Goal: Task Accomplishment & Management: Manage account settings

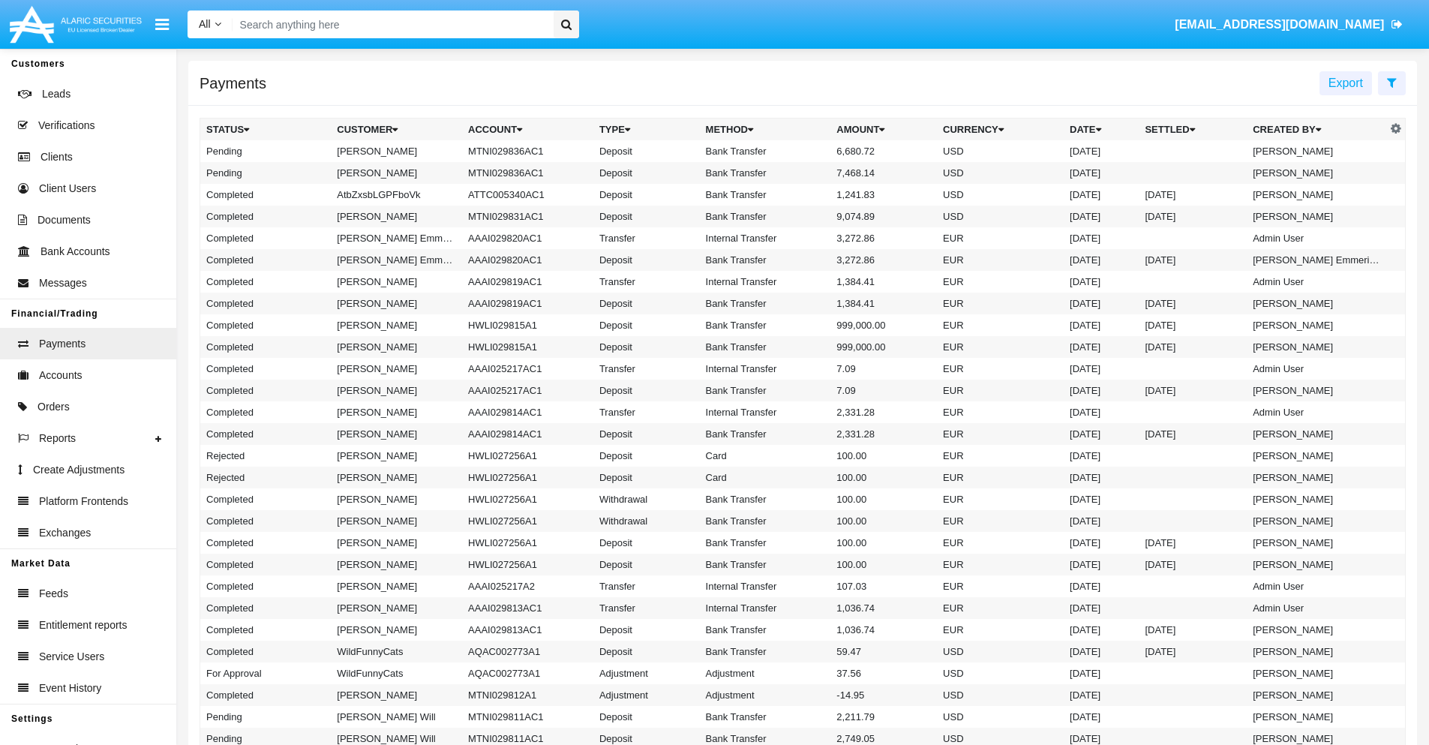
click at [1391, 82] on icon at bounding box center [1392, 82] width 10 height 12
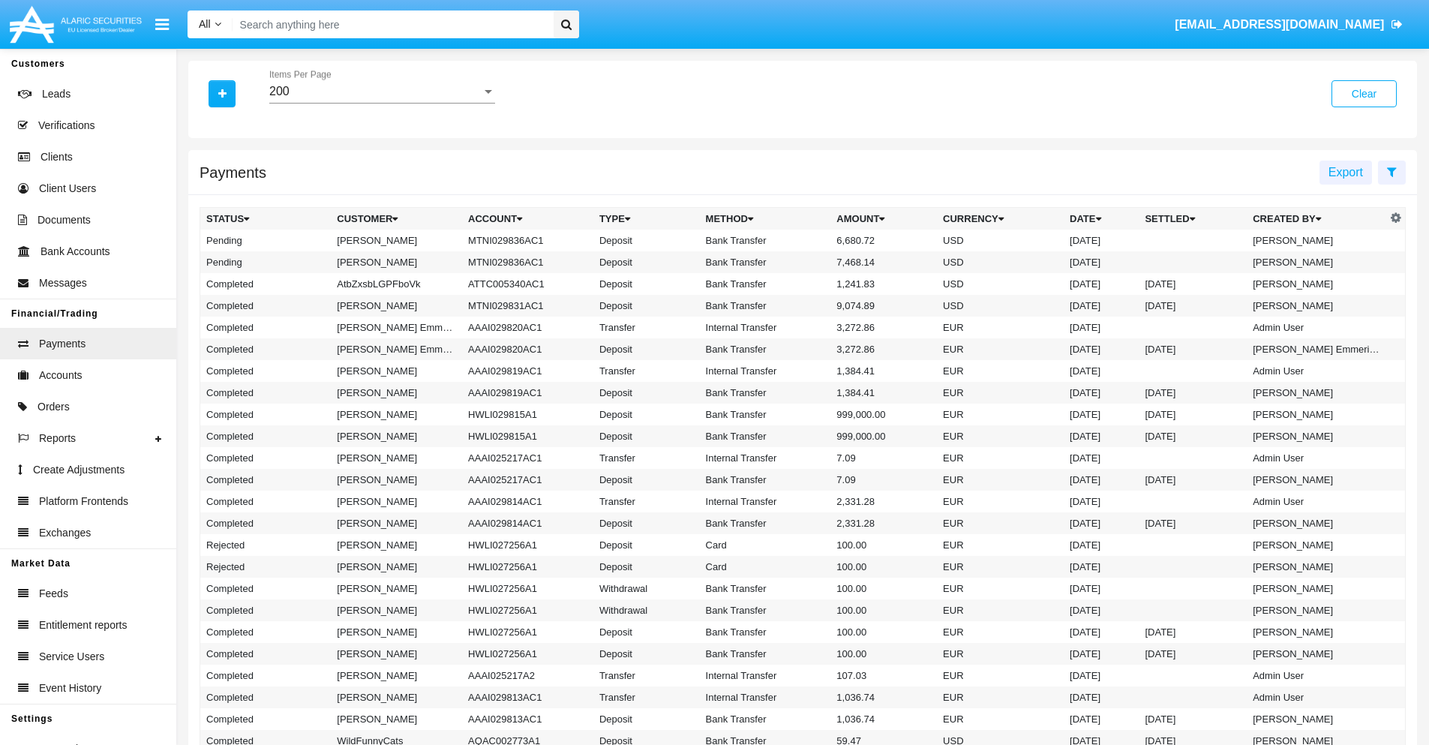
click at [382, 91] on div "200" at bounding box center [375, 91] width 212 height 13
click at [382, 103] on span "10" at bounding box center [382, 103] width 226 height 36
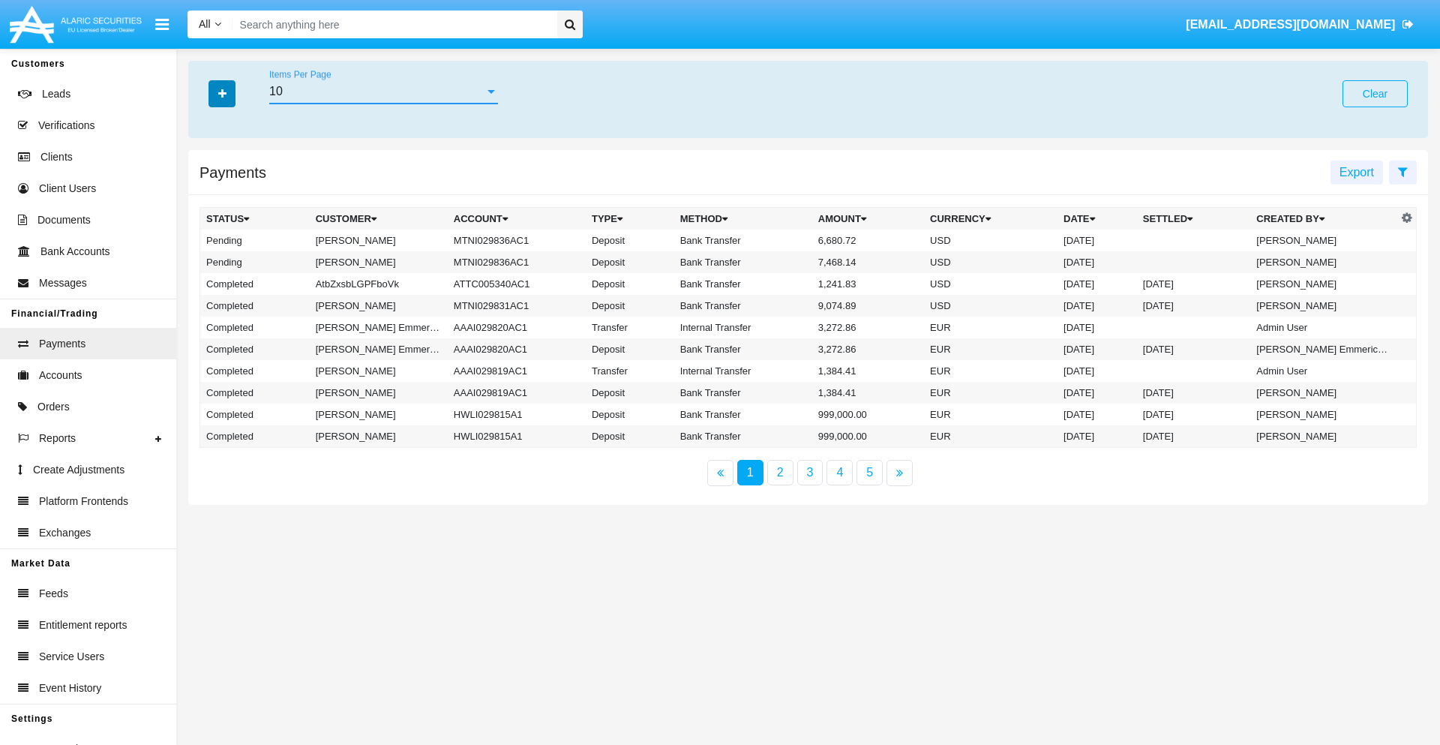
click at [222, 93] on icon "button" at bounding box center [222, 93] width 8 height 10
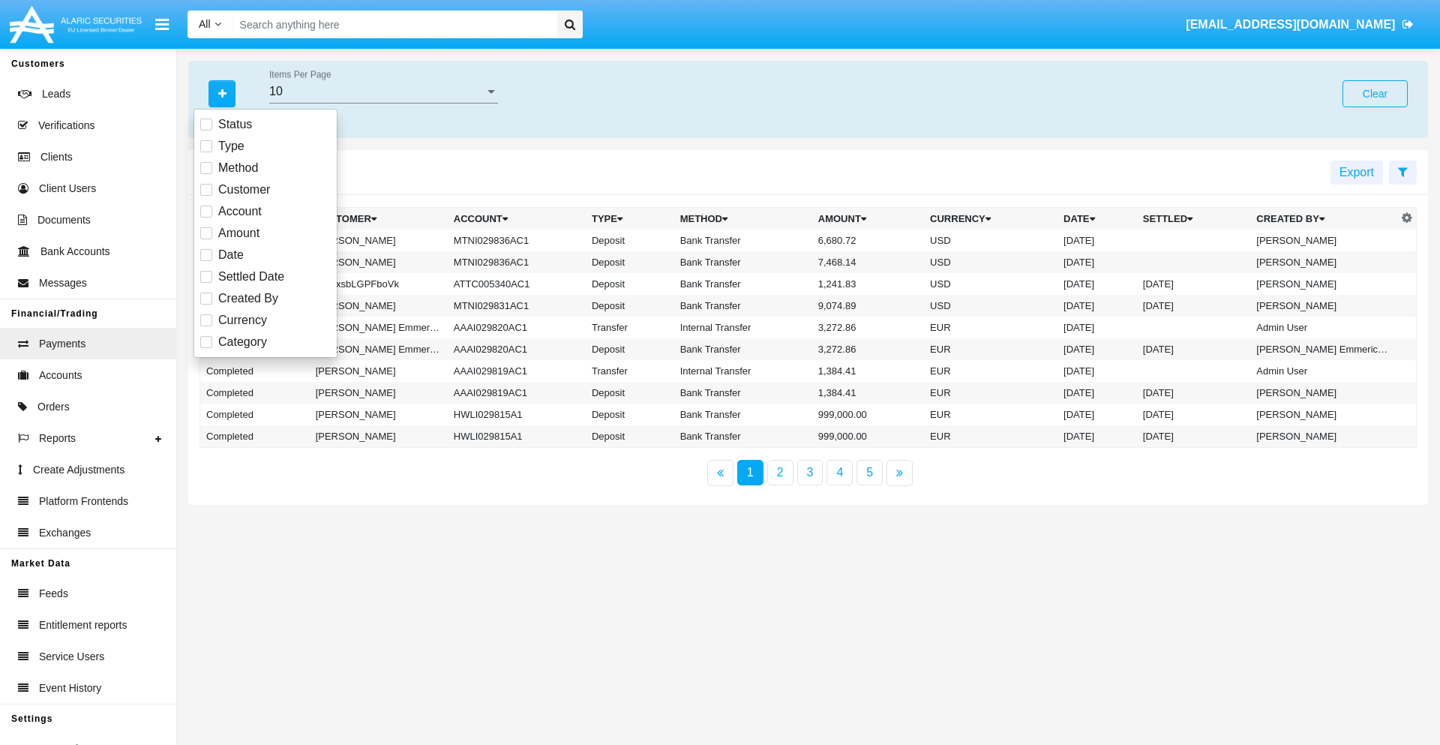
click at [235, 124] on span "Status" at bounding box center [235, 124] width 34 height 18
click at [206, 130] on input "Status" at bounding box center [205, 130] width 1 height 1
checkbox input "true"
click at [222, 93] on icon "button" at bounding box center [222, 93] width 8 height 10
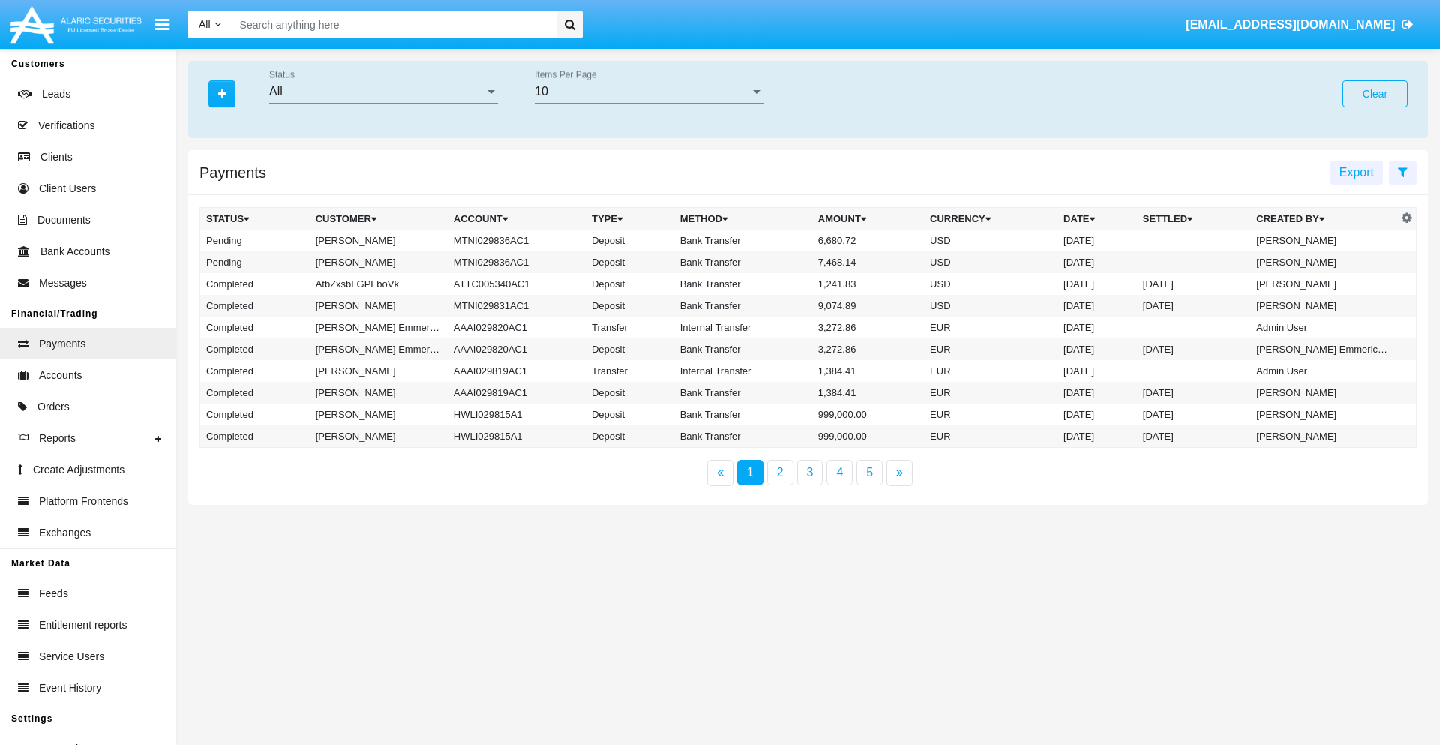
click at [383, 91] on div "All" at bounding box center [376, 91] width 215 height 13
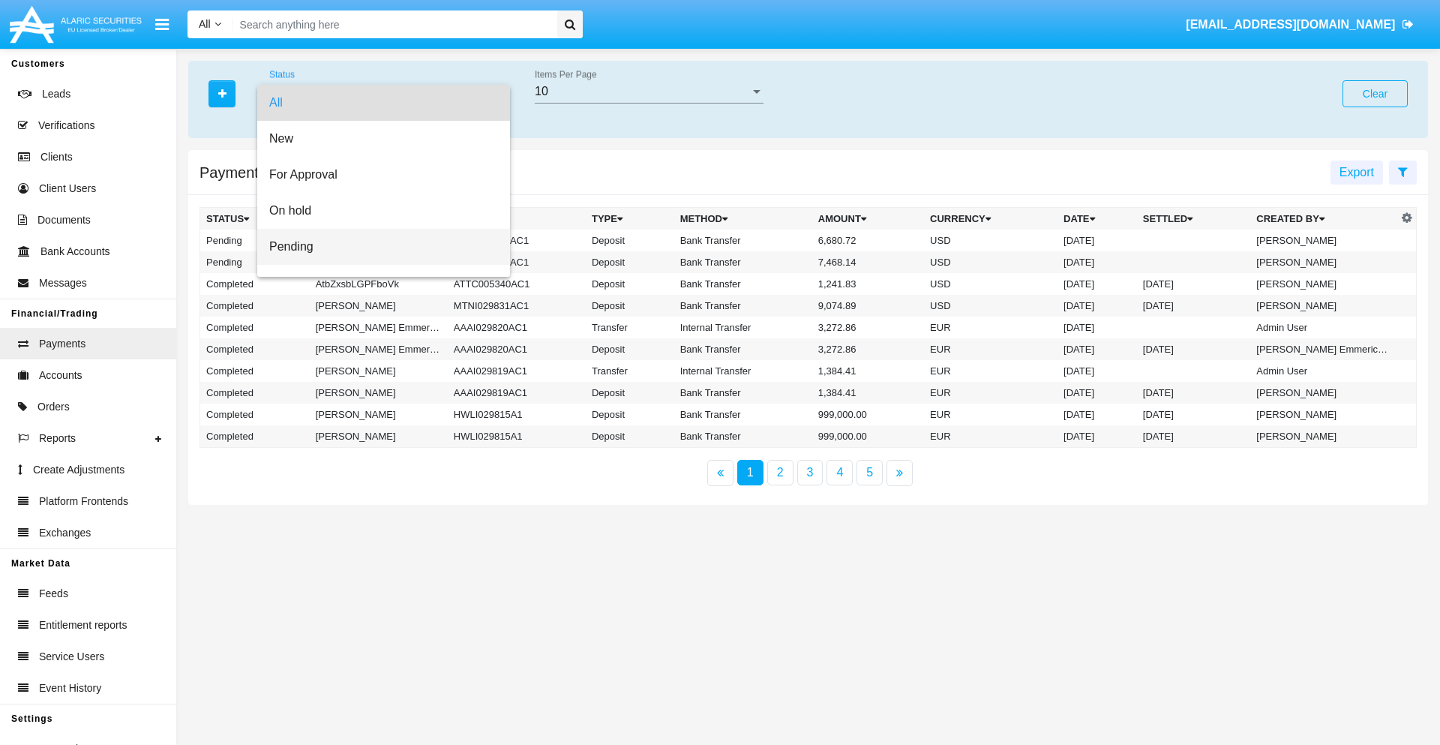
click at [377, 247] on span "Pending" at bounding box center [383, 247] width 229 height 36
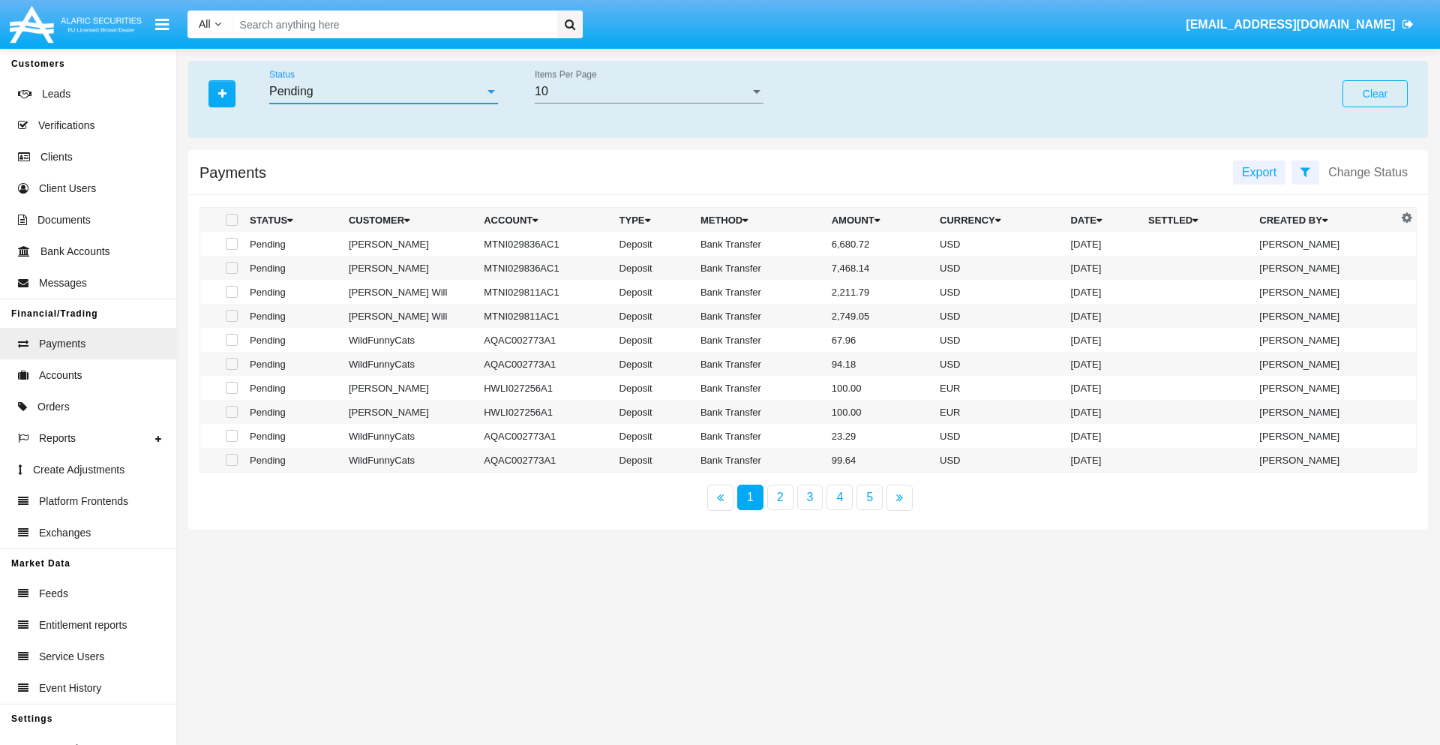
click at [230, 220] on span at bounding box center [232, 220] width 12 height 12
click at [231, 226] on input "checkbox" at bounding box center [231, 226] width 1 height 1
checkbox input "true"
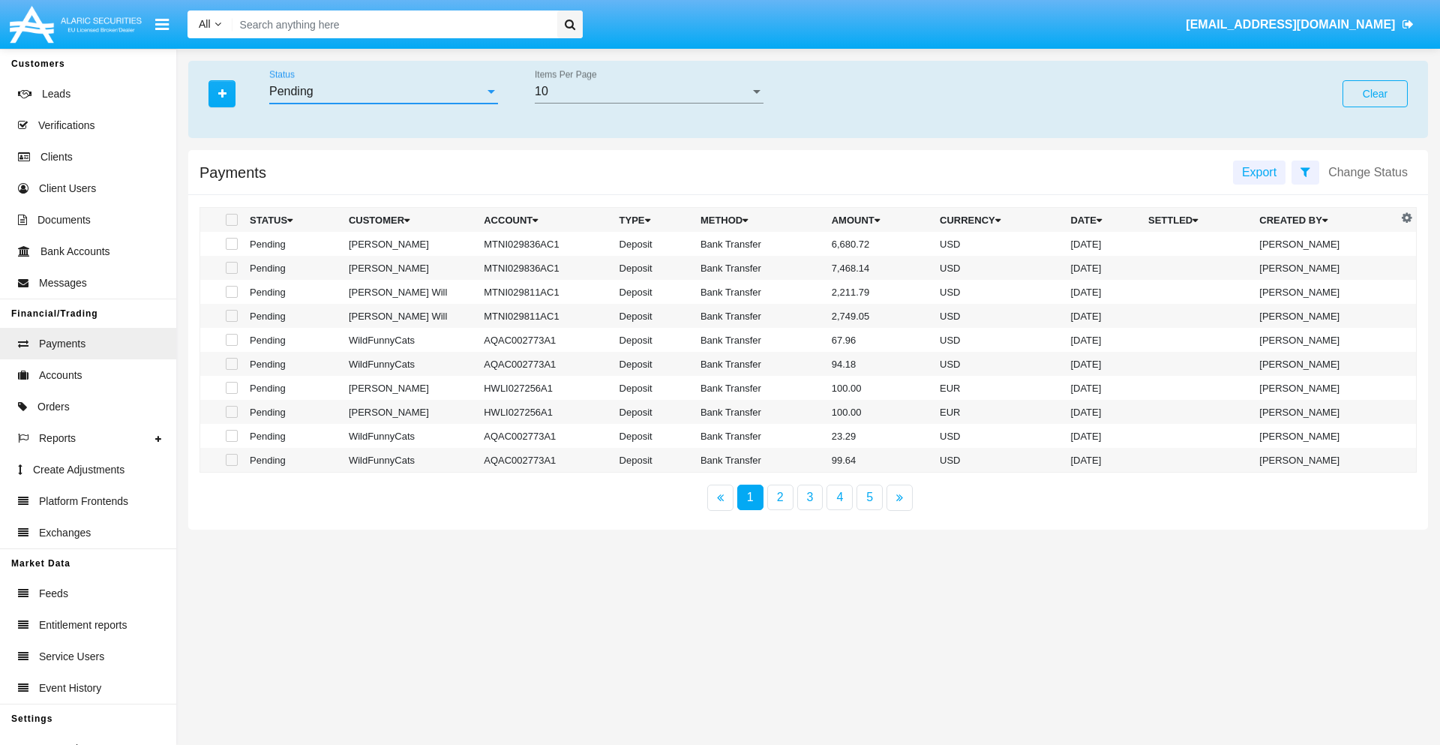
checkbox input "true"
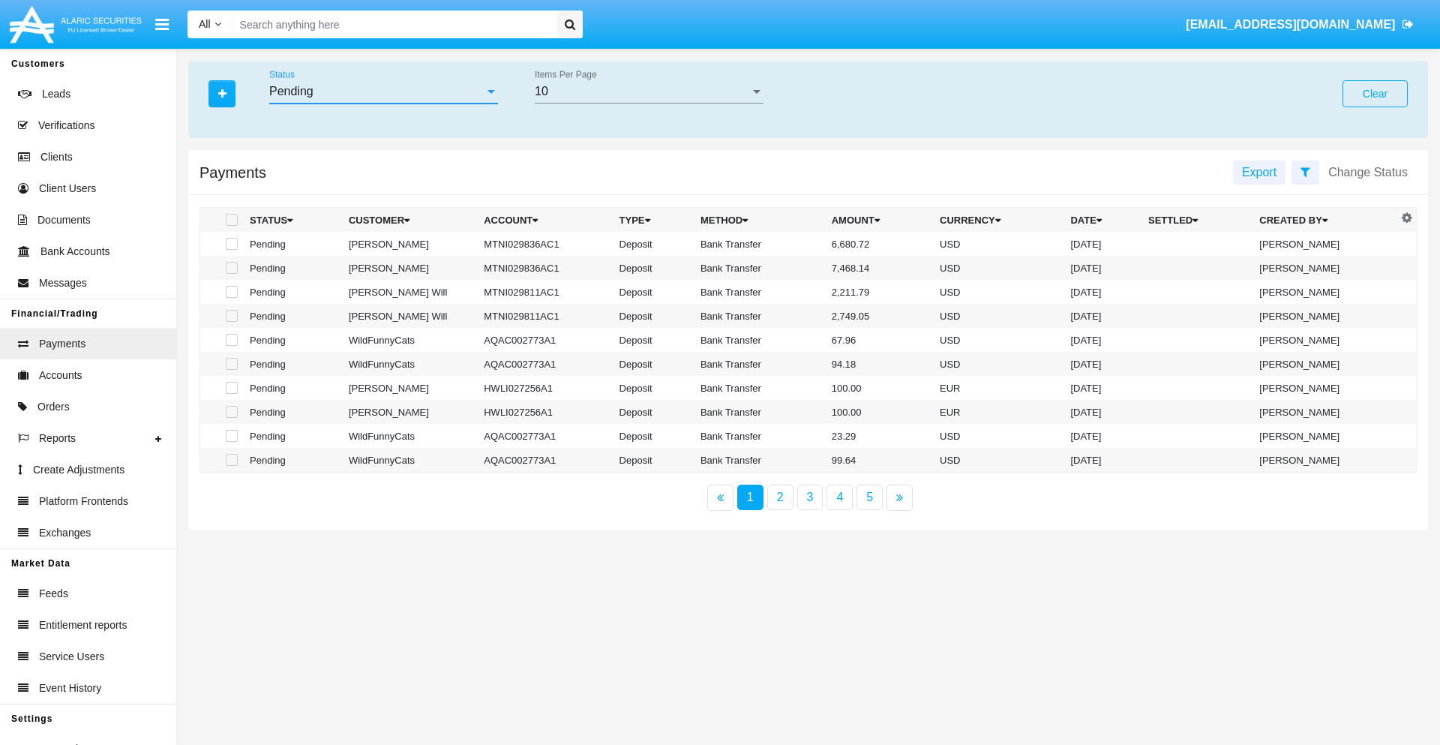
checkbox input "true"
